Goal: Information Seeking & Learning: Understand process/instructions

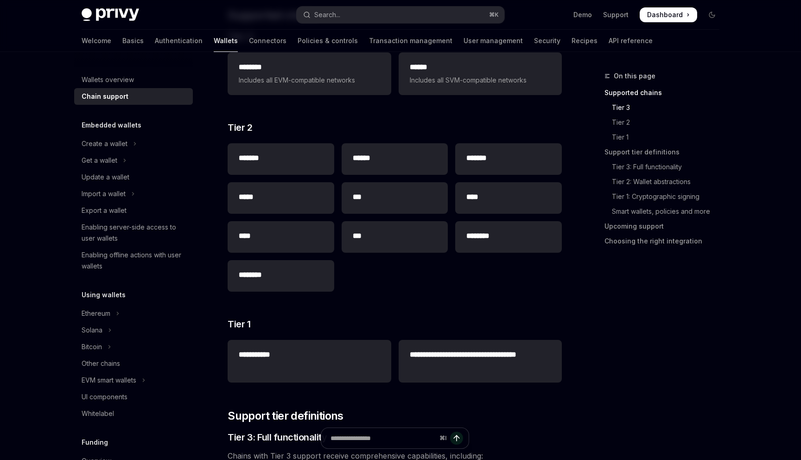
scroll to position [170, 0]
click at [474, 201] on h2 "****" at bounding box center [508, 197] width 84 height 11
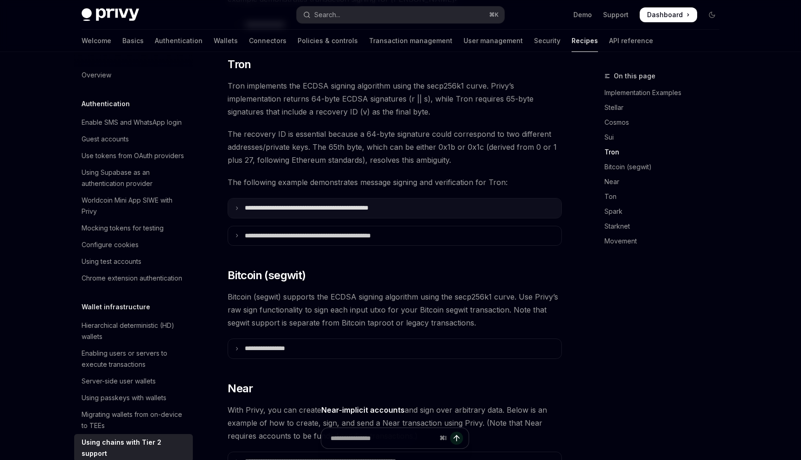
scroll to position [608, 0]
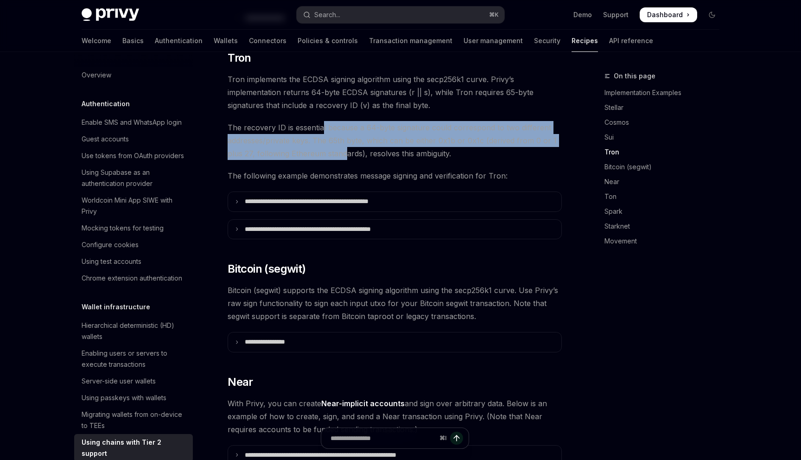
drag, startPoint x: 322, startPoint y: 114, endPoint x: 343, endPoint y: 135, distance: 30.5
click at [343, 135] on span "The recovery ID is essential because a 64-byte signature could correspond to tw…" at bounding box center [394, 140] width 334 height 39
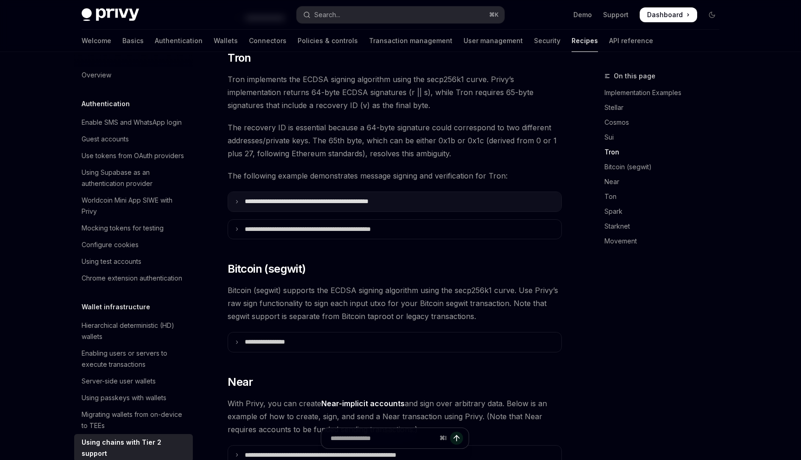
click at [351, 197] on p "**********" at bounding box center [331, 201] width 173 height 8
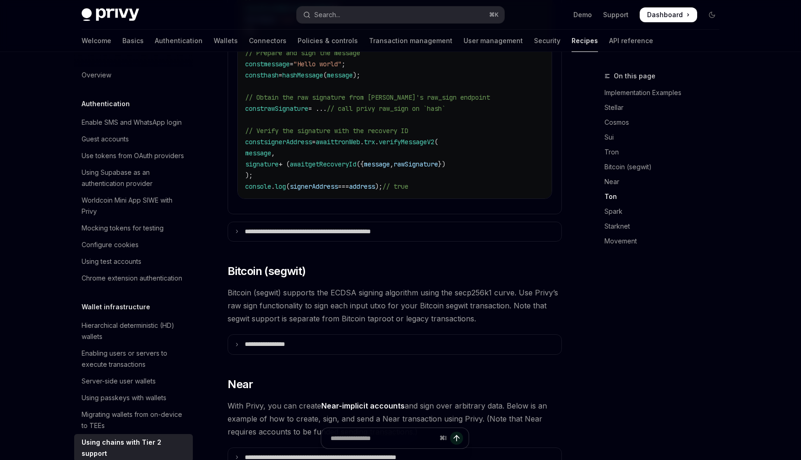
scroll to position [1057, 0]
click at [331, 221] on summary "**********" at bounding box center [394, 230] width 333 height 19
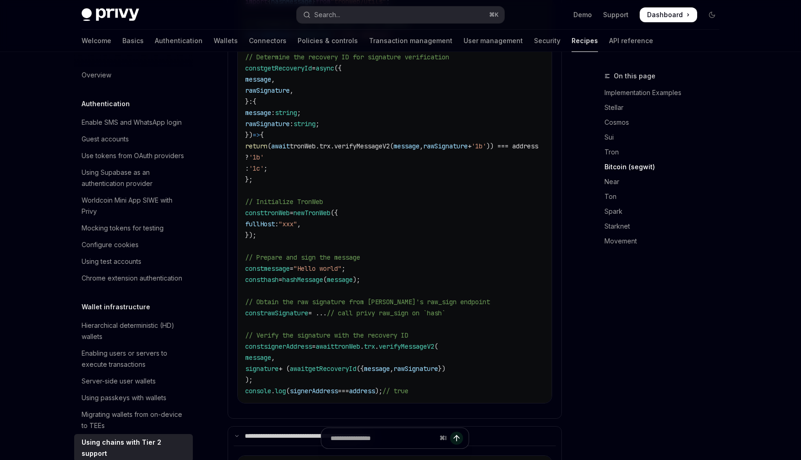
scroll to position [853, 0]
click at [609, 40] on link "API reference" at bounding box center [631, 41] width 44 height 22
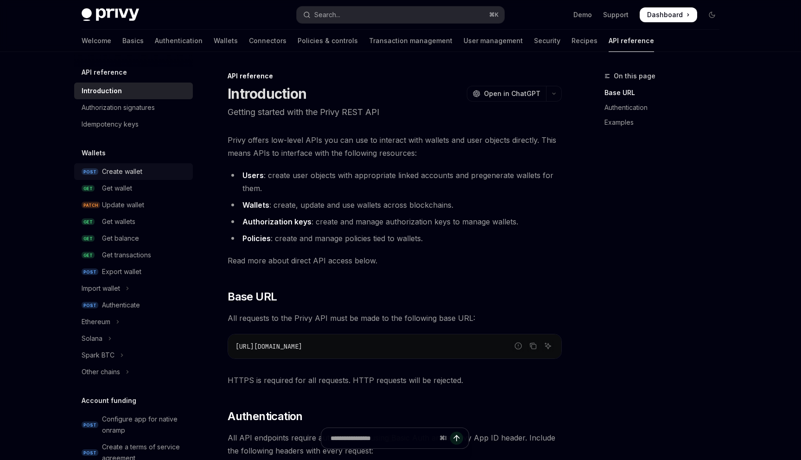
click at [129, 172] on div "Create wallet" at bounding box center [122, 171] width 40 height 11
type textarea "*"
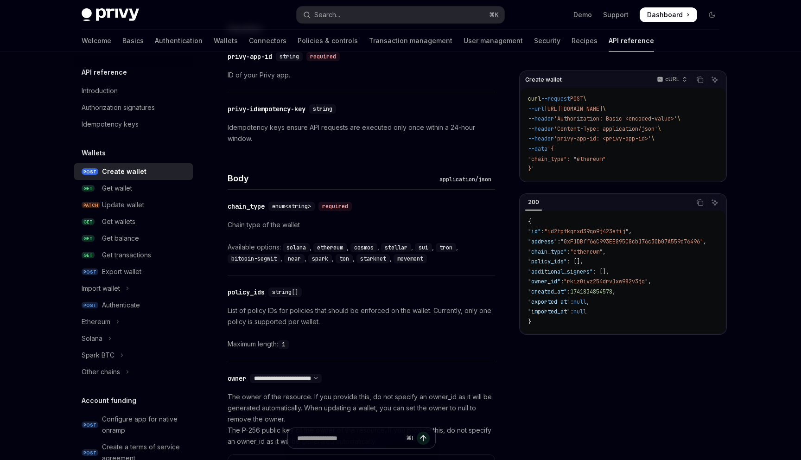
scroll to position [265, 0]
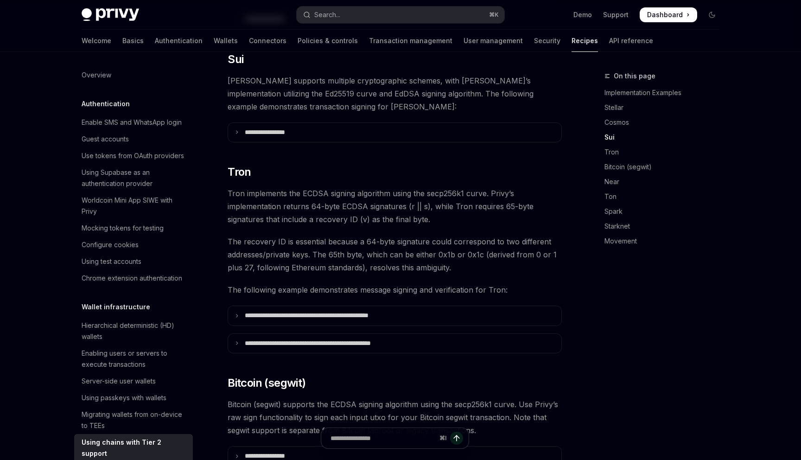
scroll to position [495, 0]
click at [354, 186] on span "Tron implements the ECDSA signing algorithm using the secp256k1 curve. Privy’s …" at bounding box center [394, 205] width 334 height 39
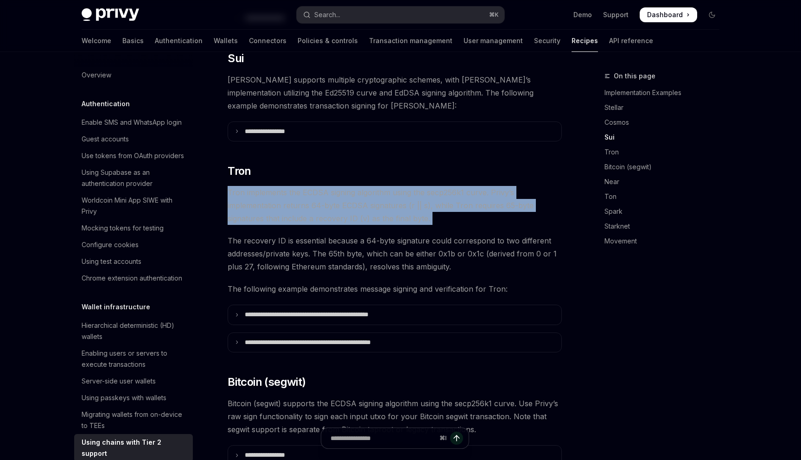
click at [354, 186] on span "Tron implements the ECDSA signing algorithm using the secp256k1 curve. Privy’s …" at bounding box center [394, 205] width 334 height 39
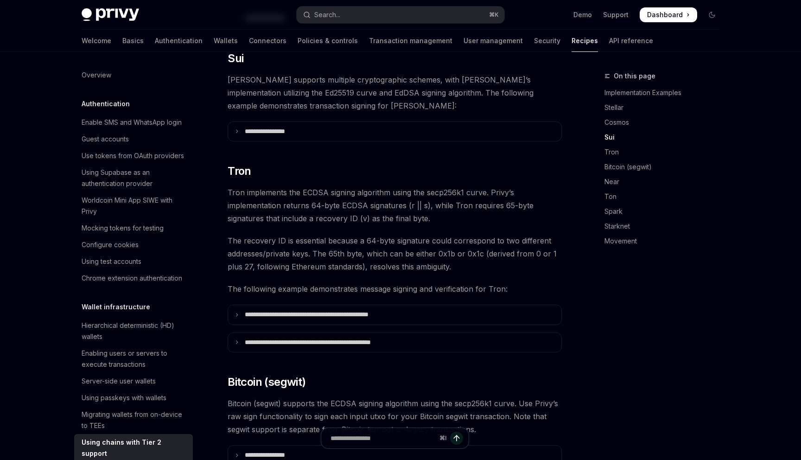
click at [335, 186] on span "Tron implements the ECDSA signing algorithm using the secp256k1 curve. Privy’s …" at bounding box center [394, 205] width 334 height 39
click at [439, 186] on span "Tron implements the ECDSA signing algorithm using the secp256k1 curve. Privy’s …" at bounding box center [394, 205] width 334 height 39
drag, startPoint x: 240, startPoint y: 207, endPoint x: 436, endPoint y: 205, distance: 196.0
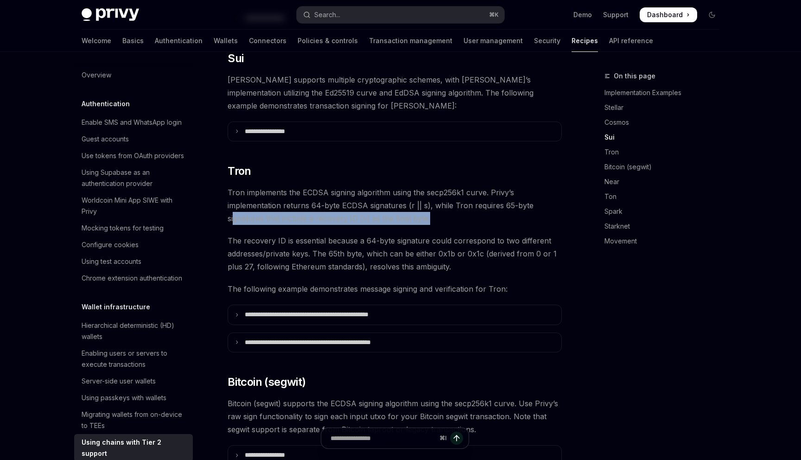
click at [436, 205] on span "Tron implements the ECDSA signing algorithm using the secp256k1 curve. Privy’s …" at bounding box center [394, 205] width 334 height 39
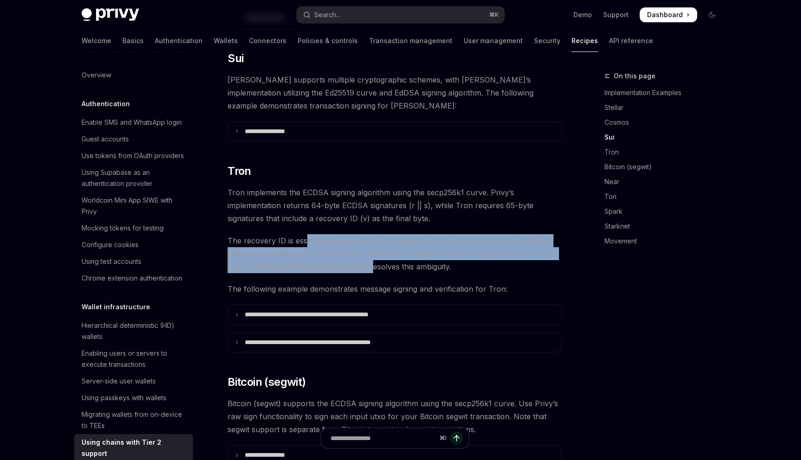
drag, startPoint x: 305, startPoint y: 225, endPoint x: 366, endPoint y: 255, distance: 68.2
click at [370, 252] on span "The recovery ID is essential because a 64-byte signature could correspond to tw…" at bounding box center [394, 253] width 334 height 39
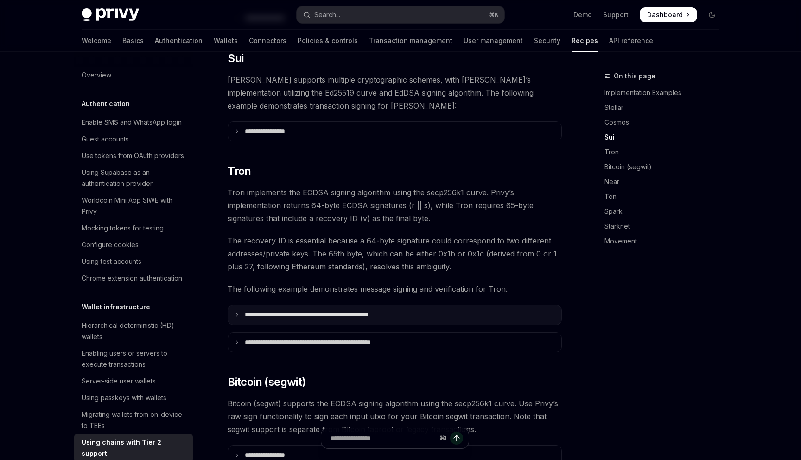
click at [338, 305] on summary "**********" at bounding box center [394, 314] width 333 height 19
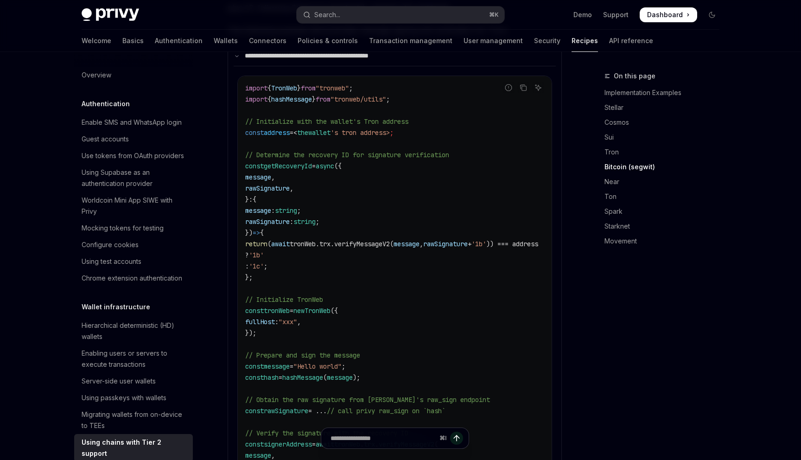
scroll to position [732, 0]
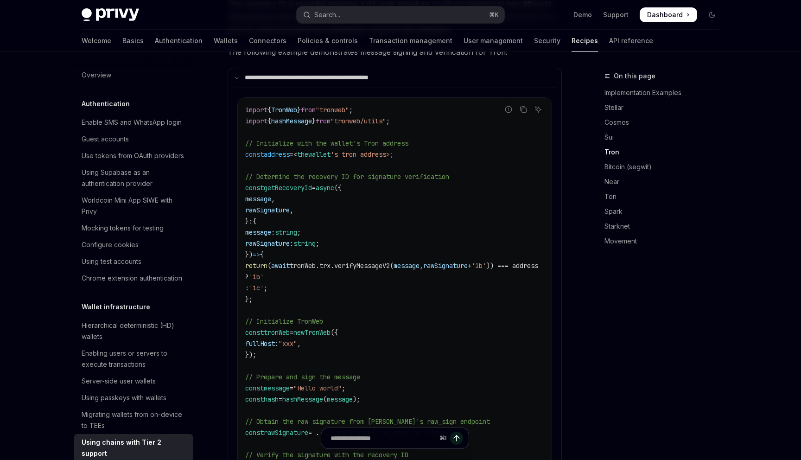
click at [298, 183] on span "getRecoveryId" at bounding box center [288, 187] width 48 height 8
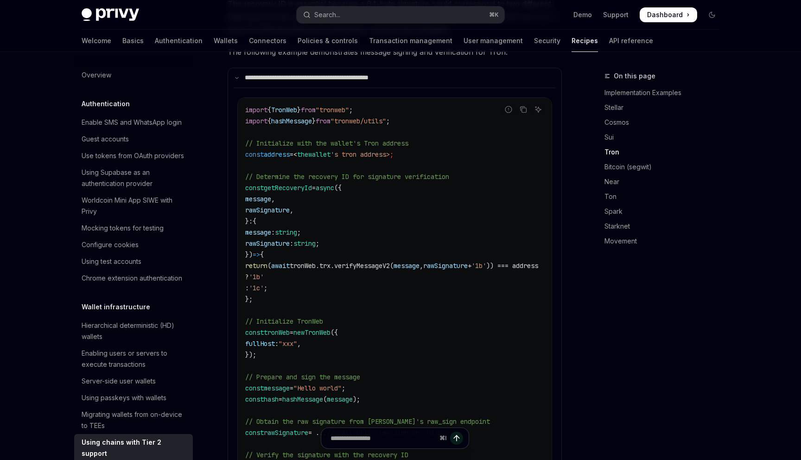
click at [305, 183] on span "getRecoveryId" at bounding box center [288, 187] width 48 height 8
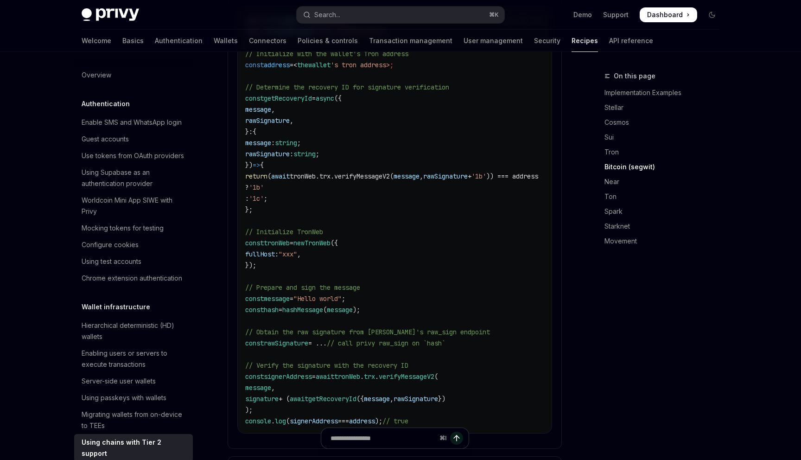
scroll to position [820, 0]
click at [344, 284] on span "// Prepare and sign the message" at bounding box center [302, 288] width 115 height 8
click at [323, 307] on span "hashMessage" at bounding box center [302, 311] width 41 height 8
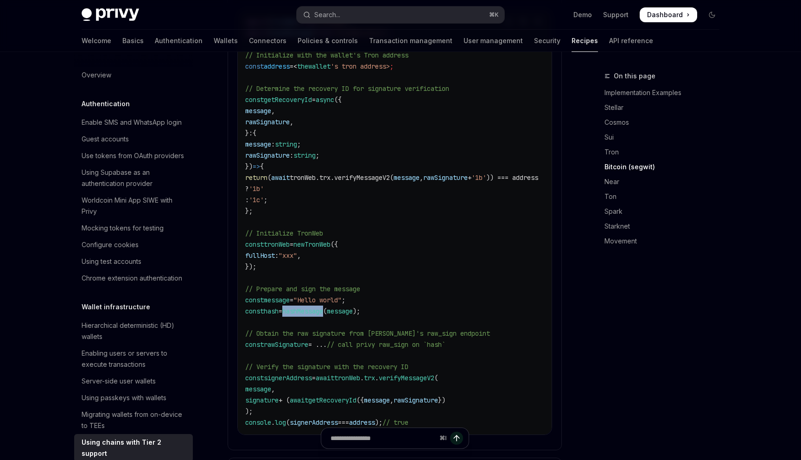
click at [323, 307] on span "hashMessage" at bounding box center [302, 311] width 41 height 8
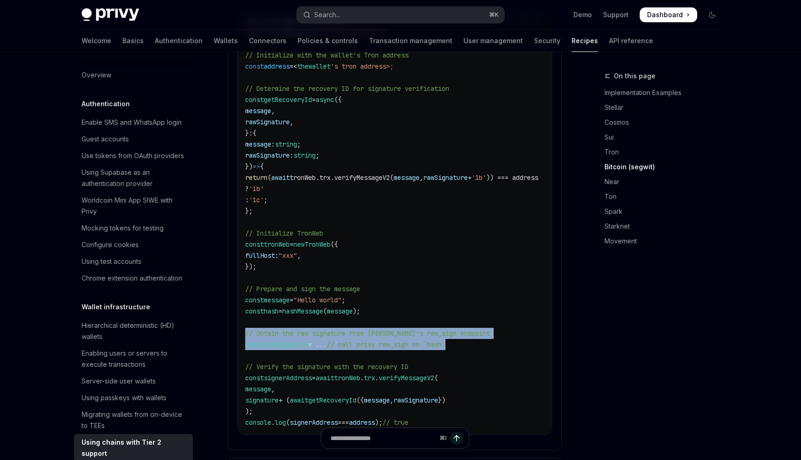
drag, startPoint x: 473, startPoint y: 327, endPoint x: 217, endPoint y: 324, distance: 255.3
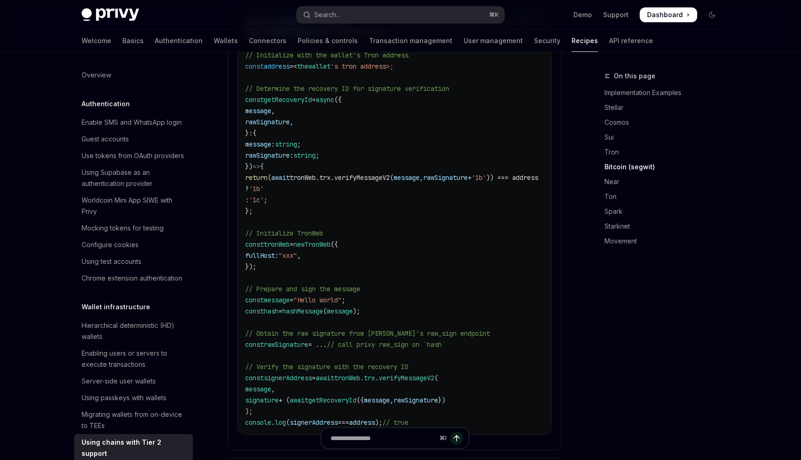
click at [248, 341] on code "import { TronWeb } from "tronweb" ; import { hashMessage } from "tronweb/utils"…" at bounding box center [402, 221] width 315 height 411
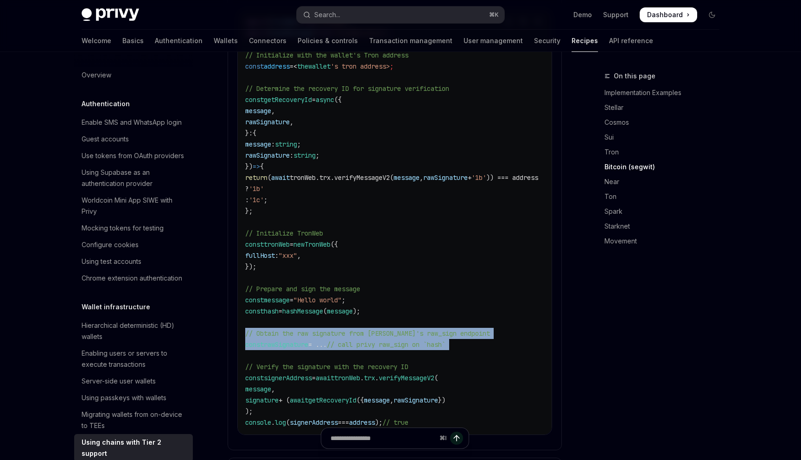
drag, startPoint x: 248, startPoint y: 342, endPoint x: 241, endPoint y: 317, distance: 25.8
click at [241, 317] on div "import { TronWeb } from "tronweb" ; import { hashMessage } from "tronweb/utils"…" at bounding box center [395, 222] width 314 height 424
click at [252, 342] on code "import { TronWeb } from "tronweb" ; import { hashMessage } from "tronweb/utils"…" at bounding box center [402, 221] width 315 height 411
drag, startPoint x: 249, startPoint y: 341, endPoint x: 246, endPoint y: 323, distance: 18.4
click at [246, 323] on code "import { TronWeb } from "tronweb" ; import { hashMessage } from "tronweb/utils"…" at bounding box center [402, 221] width 315 height 411
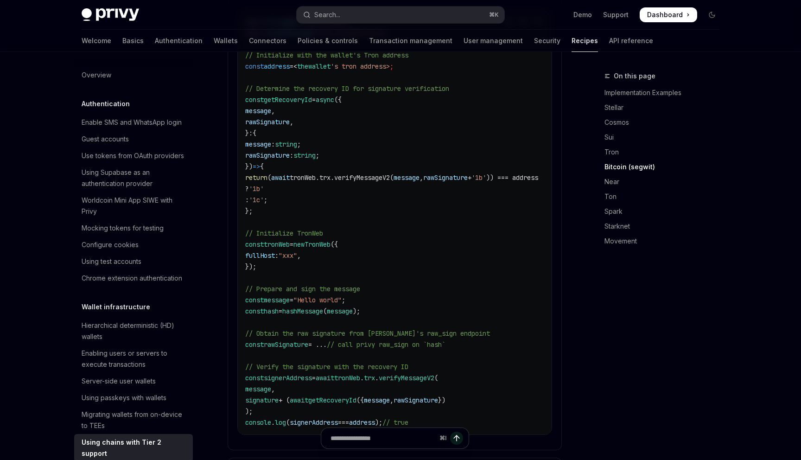
click at [250, 341] on code "import { TronWeb } from "tronweb" ; import { hashMessage } from "tronweb/utils"…" at bounding box center [402, 221] width 315 height 411
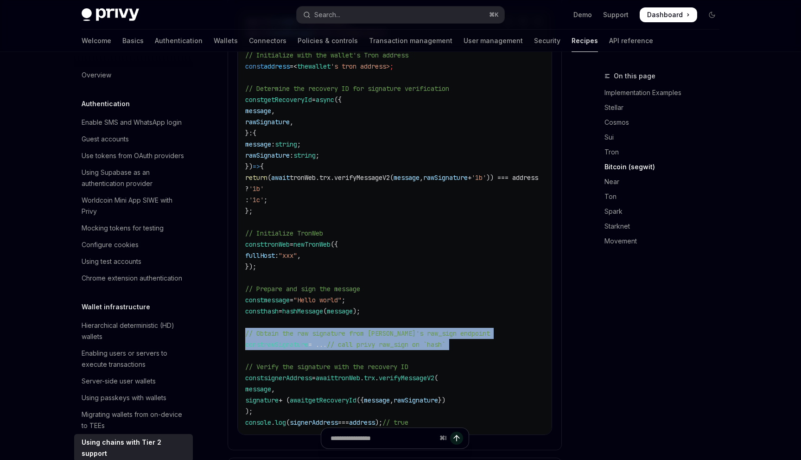
drag, startPoint x: 248, startPoint y: 343, endPoint x: 246, endPoint y: 321, distance: 22.3
click at [246, 321] on code "import { TronWeb } from "tronweb" ; import { hashMessage } from "tronweb/utils"…" at bounding box center [402, 221] width 315 height 411
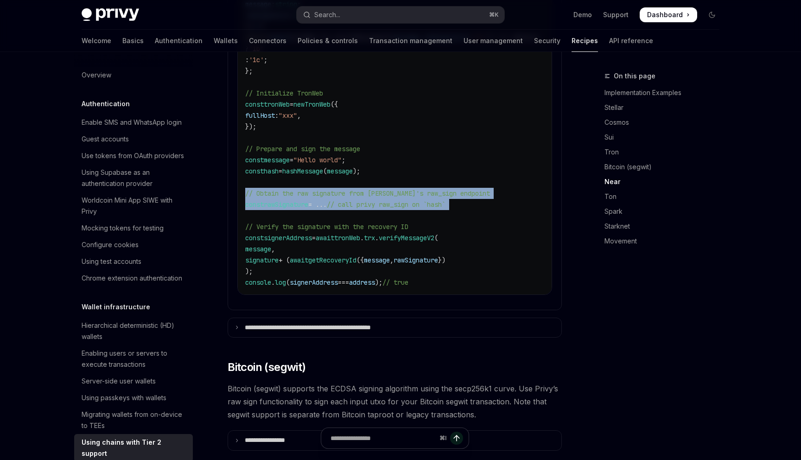
scroll to position [960, 0]
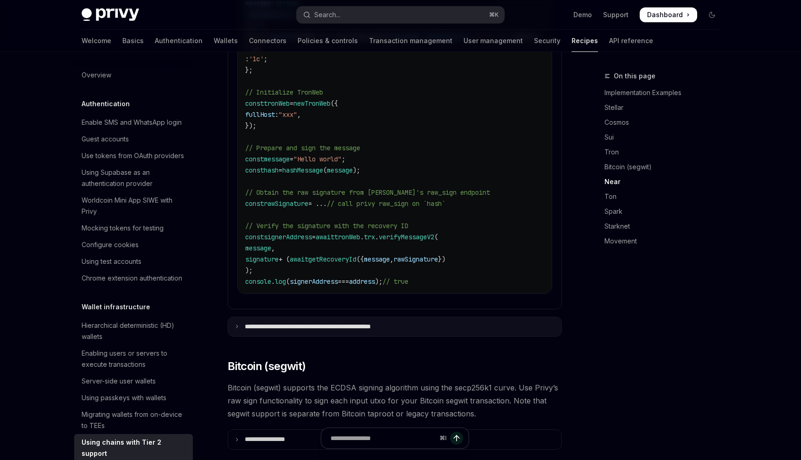
click at [305, 323] on summary "**********" at bounding box center [394, 326] width 333 height 19
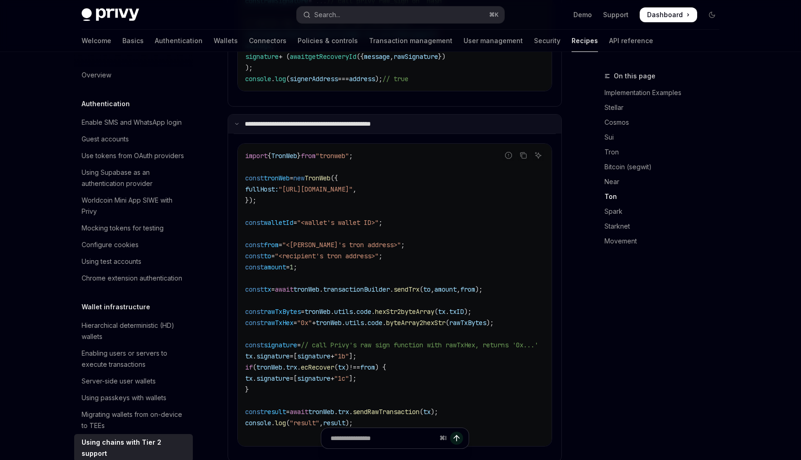
scroll to position [1163, 0]
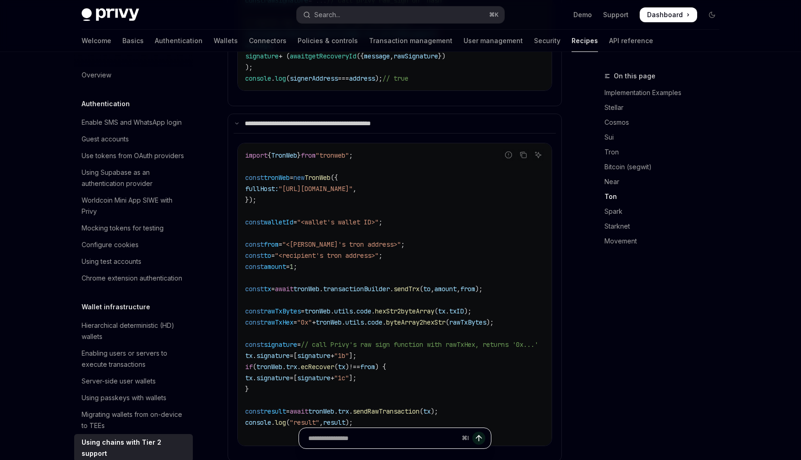
click at [377, 438] on input "Ask a question..." at bounding box center [383, 438] width 150 height 20
type input "**********"
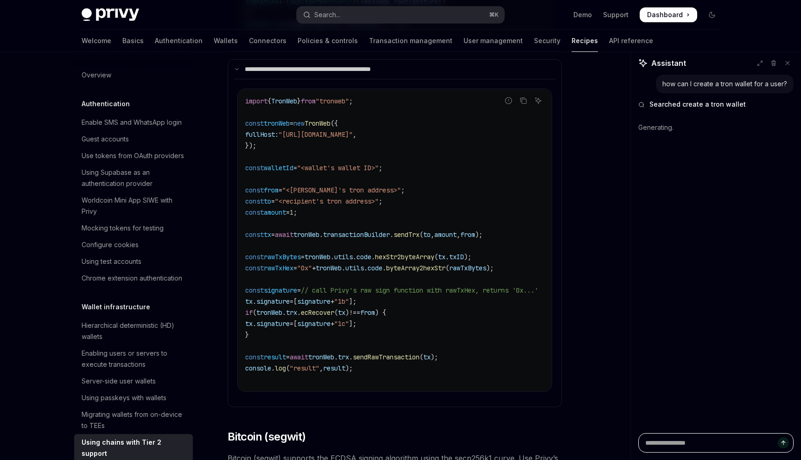
scroll to position [1218, 0]
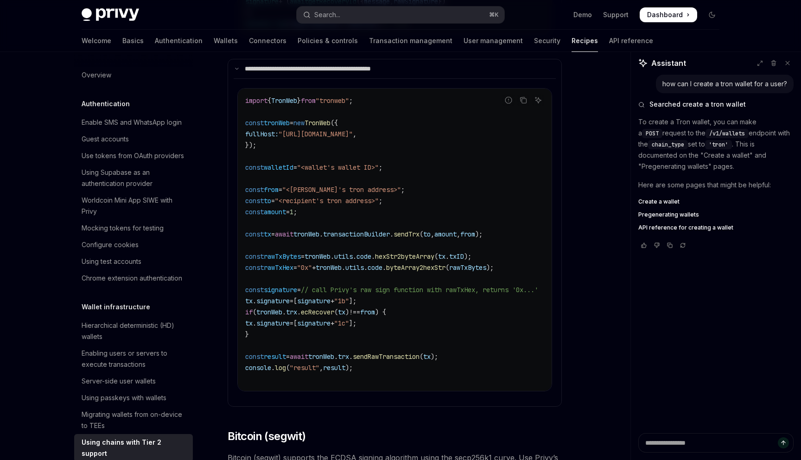
click at [676, 215] on span "Pregenerating wallets" at bounding box center [668, 214] width 61 height 7
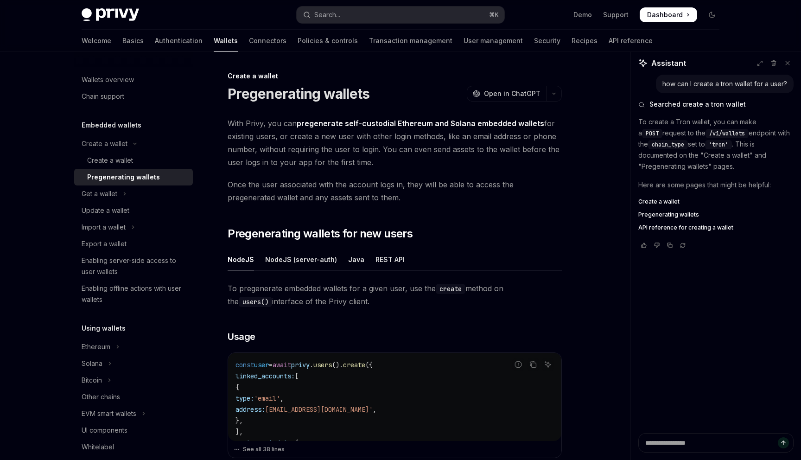
type textarea "*"
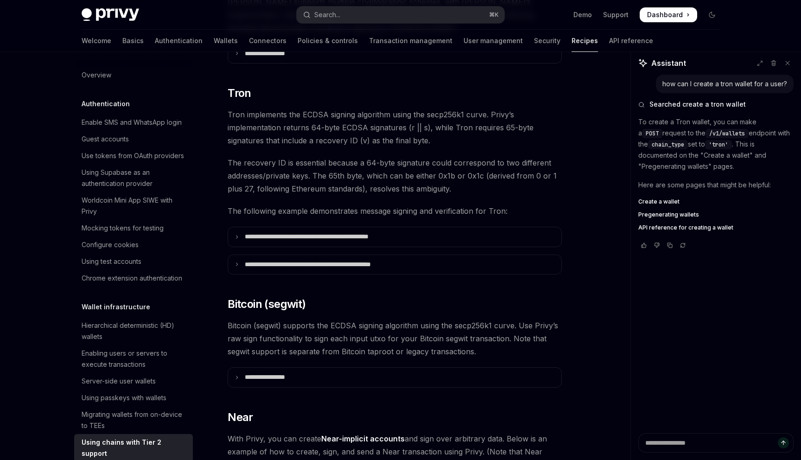
scroll to position [572, 0]
click at [365, 261] on p "**********" at bounding box center [332, 265] width 175 height 8
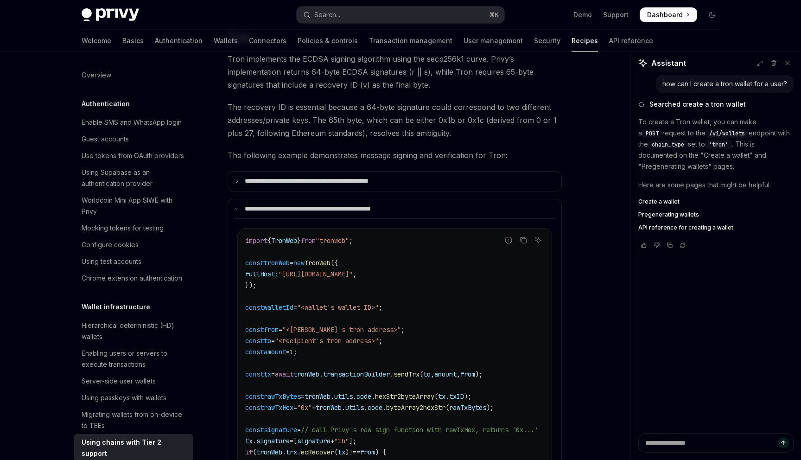
scroll to position [670, 0]
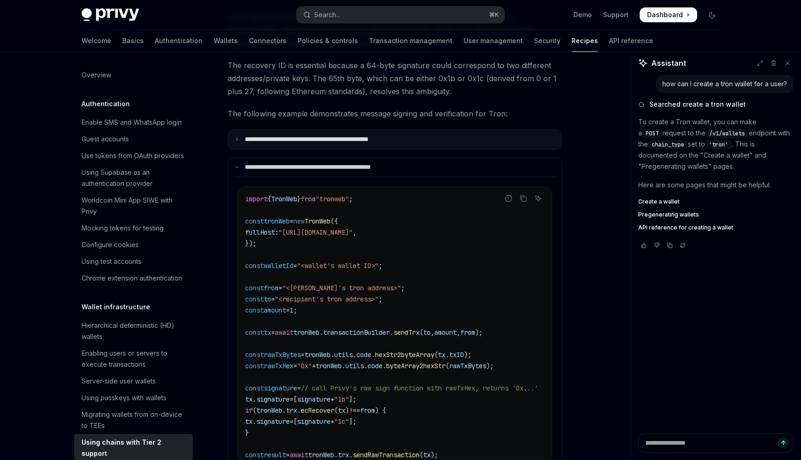
click at [414, 135] on p "**********" at bounding box center [331, 139] width 173 height 8
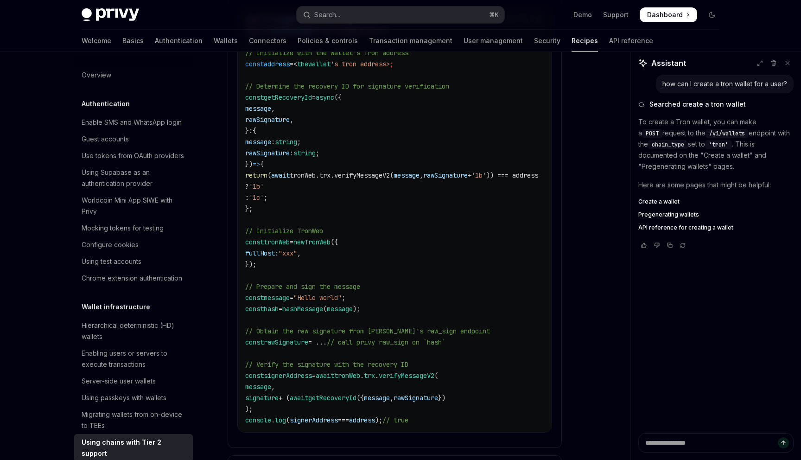
scroll to position [821, 0]
click at [367, 171] on span "tronWeb.trx.verifyMessageV2(" at bounding box center [342, 175] width 104 height 8
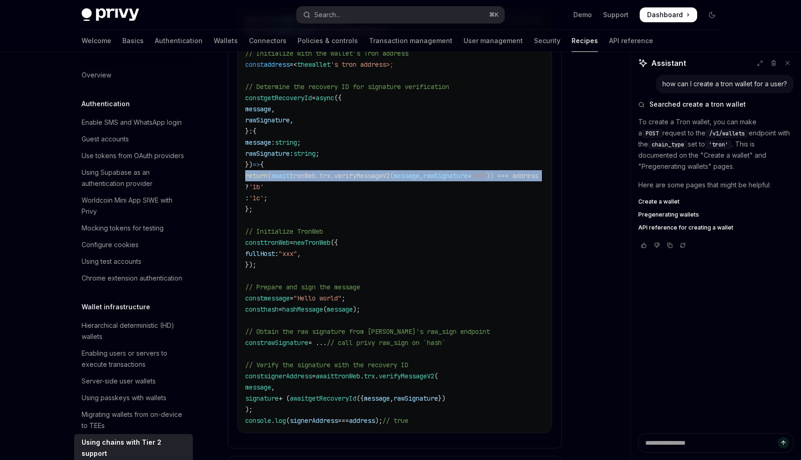
click at [367, 171] on span "tronWeb.trx.verifyMessageV2(" at bounding box center [342, 175] width 104 height 8
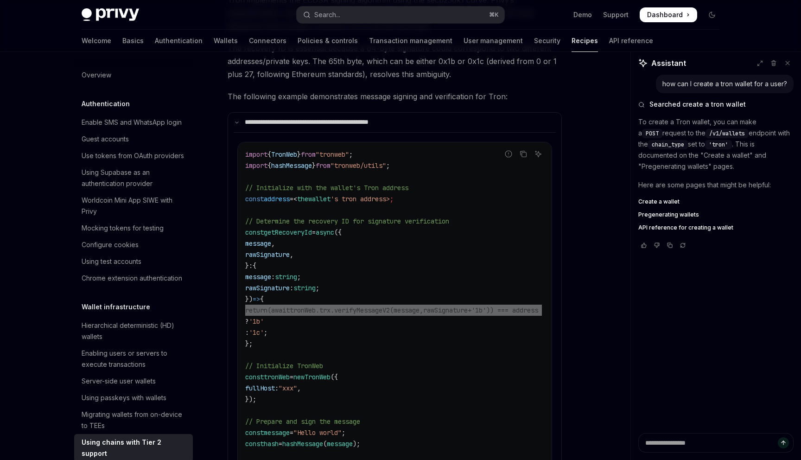
scroll to position [682, 0]
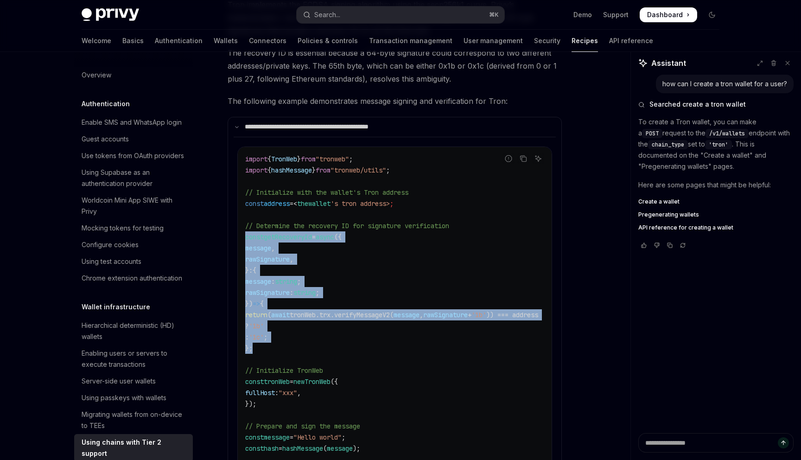
drag, startPoint x: 263, startPoint y: 335, endPoint x: 240, endPoint y: 227, distance: 110.9
click at [240, 227] on div "import { TronWeb } from "tronweb" ; import { hashMessage } from "tronweb/utils"…" at bounding box center [395, 359] width 314 height 424
copy code "const getRecoveryId = async ({ message , rawSignature , } : { message : string …"
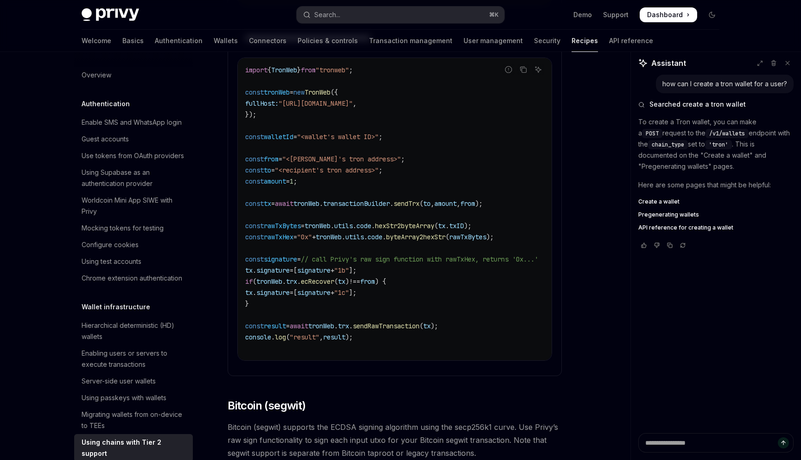
scroll to position [1251, 0]
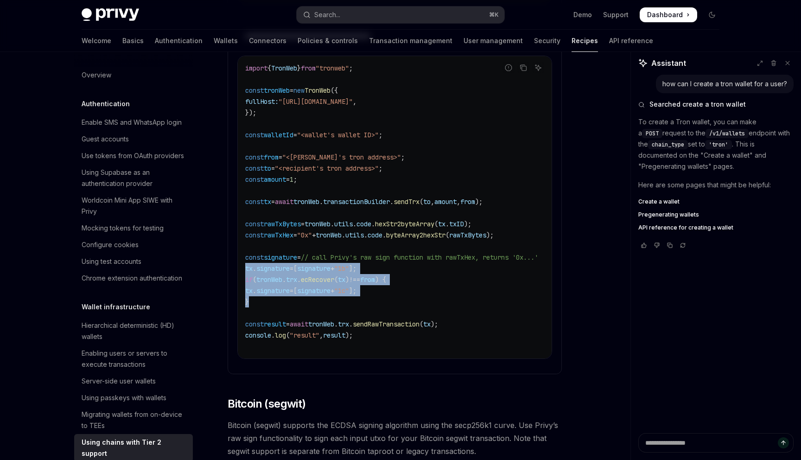
drag, startPoint x: 267, startPoint y: 296, endPoint x: 240, endPoint y: 263, distance: 42.7
click at [240, 263] on div "import { TronWeb } from "tronweb" ; const tronWeb = new TronWeb ({ fullHost: "h…" at bounding box center [395, 207] width 314 height 302
copy code "tx . signature = [ signature + "1b" ]; if ( tronWeb . trx . ecRecover ( tx ) !=…"
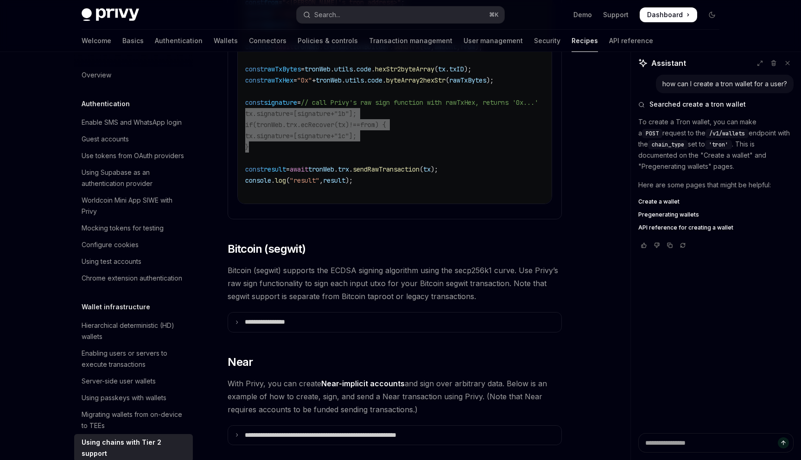
scroll to position [1413, 0]
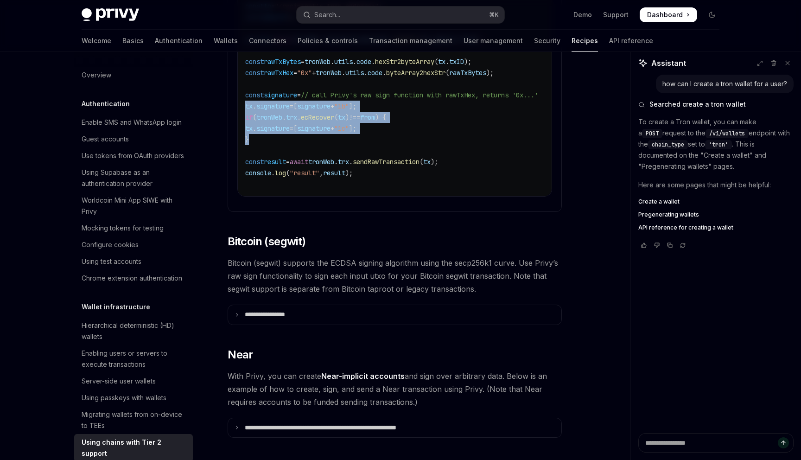
click at [314, 278] on span "Bitcoin (segwit) supports the ECDSA signing algorithm using the secp256k1 curve…" at bounding box center [394, 275] width 334 height 39
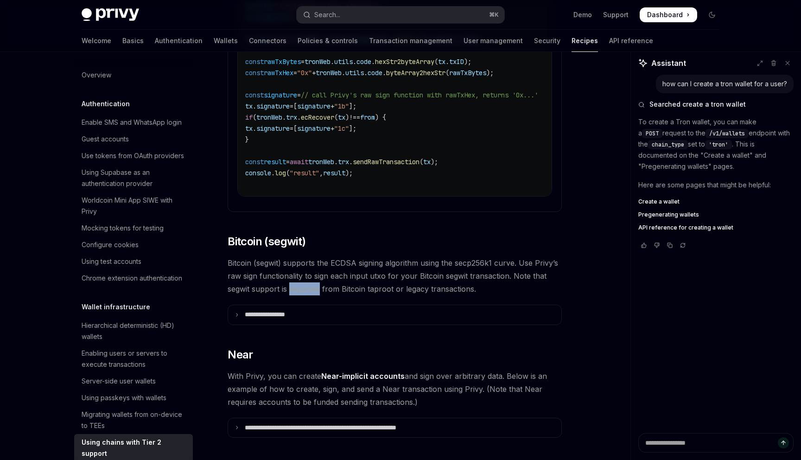
click at [314, 278] on span "Bitcoin (segwit) supports the ECDSA signing algorithm using the secp256k1 curve…" at bounding box center [394, 275] width 334 height 39
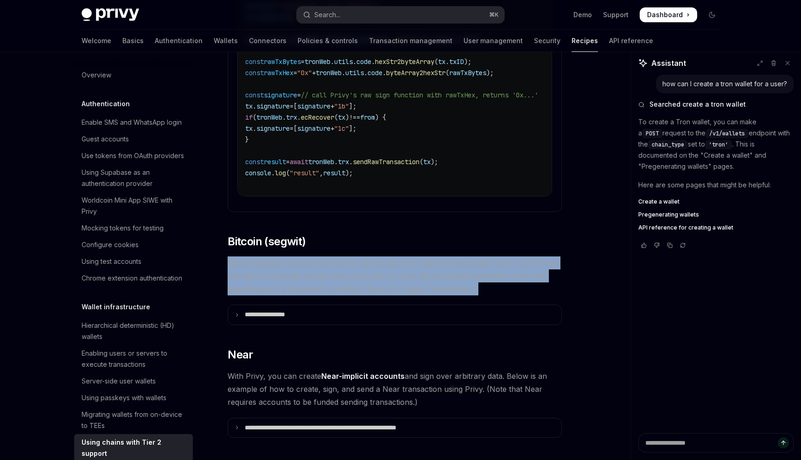
click at [314, 278] on span "Bitcoin (segwit) supports the ECDSA signing algorithm using the secp256k1 curve…" at bounding box center [394, 275] width 334 height 39
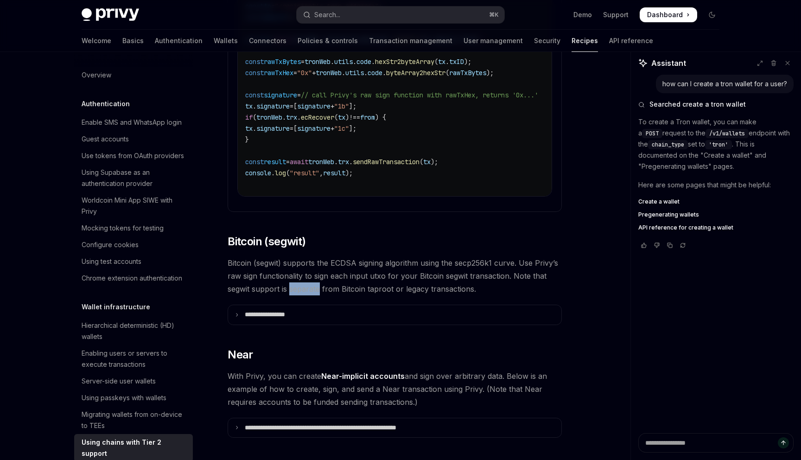
click at [314, 278] on span "Bitcoin (segwit) supports the ECDSA signing algorithm using the secp256k1 curve…" at bounding box center [394, 275] width 334 height 39
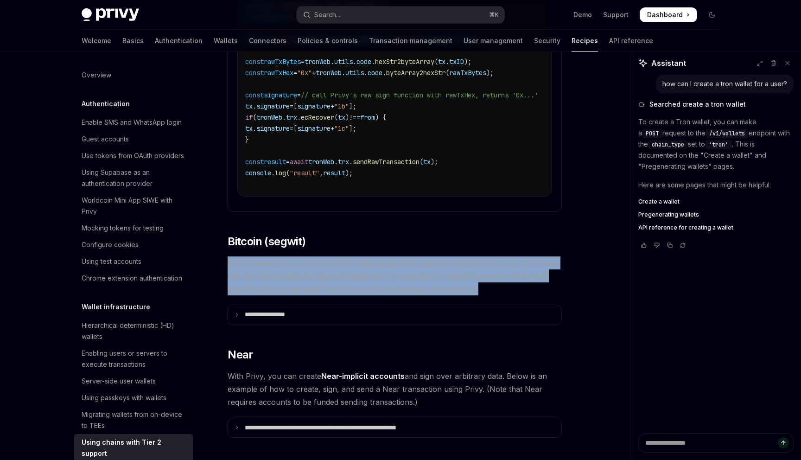
click at [314, 278] on span "Bitcoin (segwit) supports the ECDSA signing algorithm using the secp256k1 curve…" at bounding box center [394, 275] width 334 height 39
click at [305, 305] on summary "**********" at bounding box center [394, 314] width 333 height 19
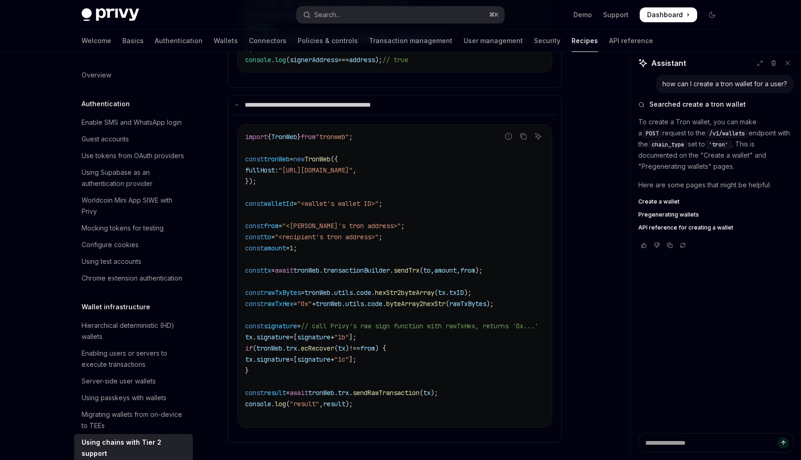
scroll to position [1194, 0]
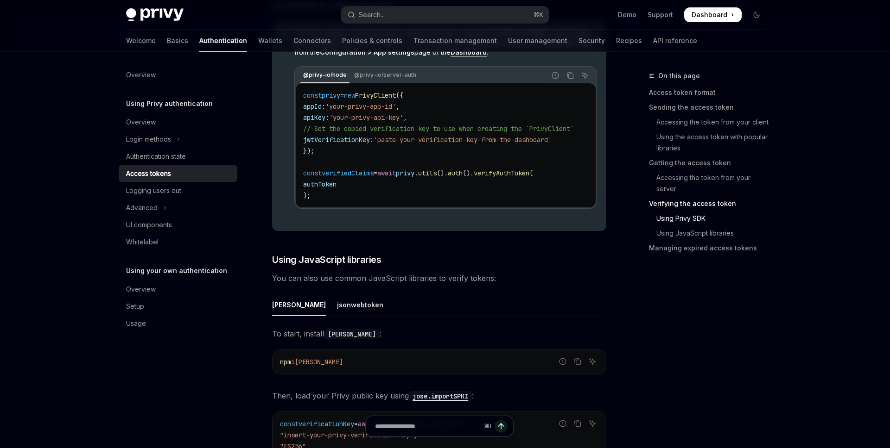
scroll to position [1788, 0]
